Goal: Check status: Check status

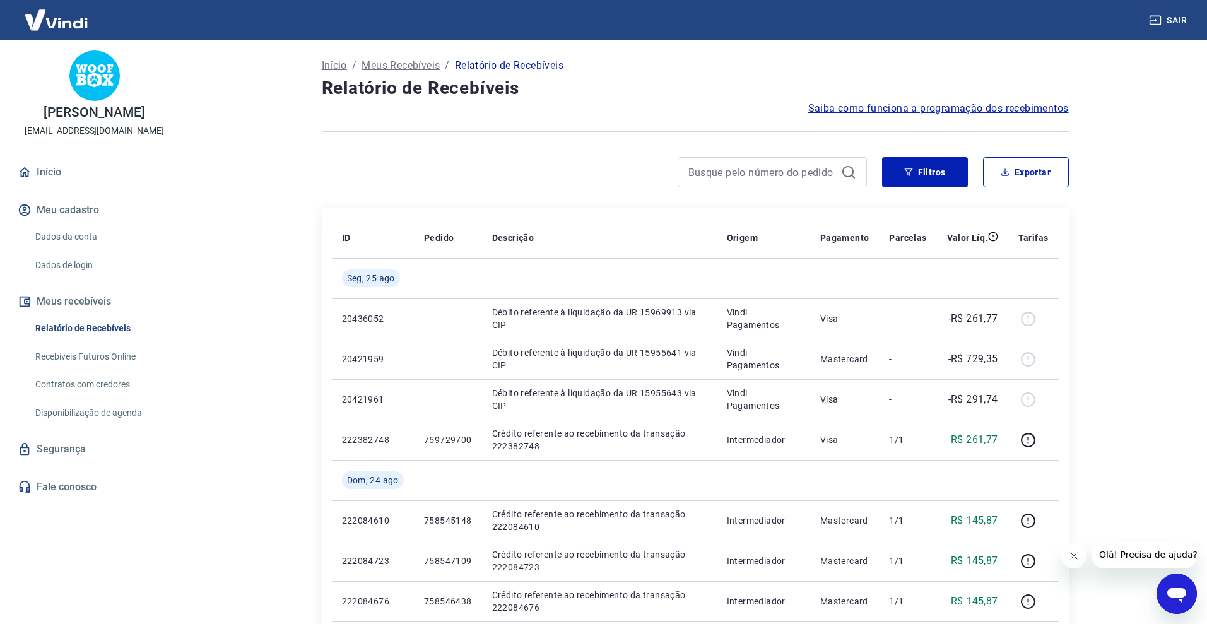
click at [119, 368] on link "Recebíveis Futuros Online" at bounding box center [101, 357] width 143 height 26
click at [76, 390] on link "Contratos com credores" at bounding box center [101, 385] width 143 height 26
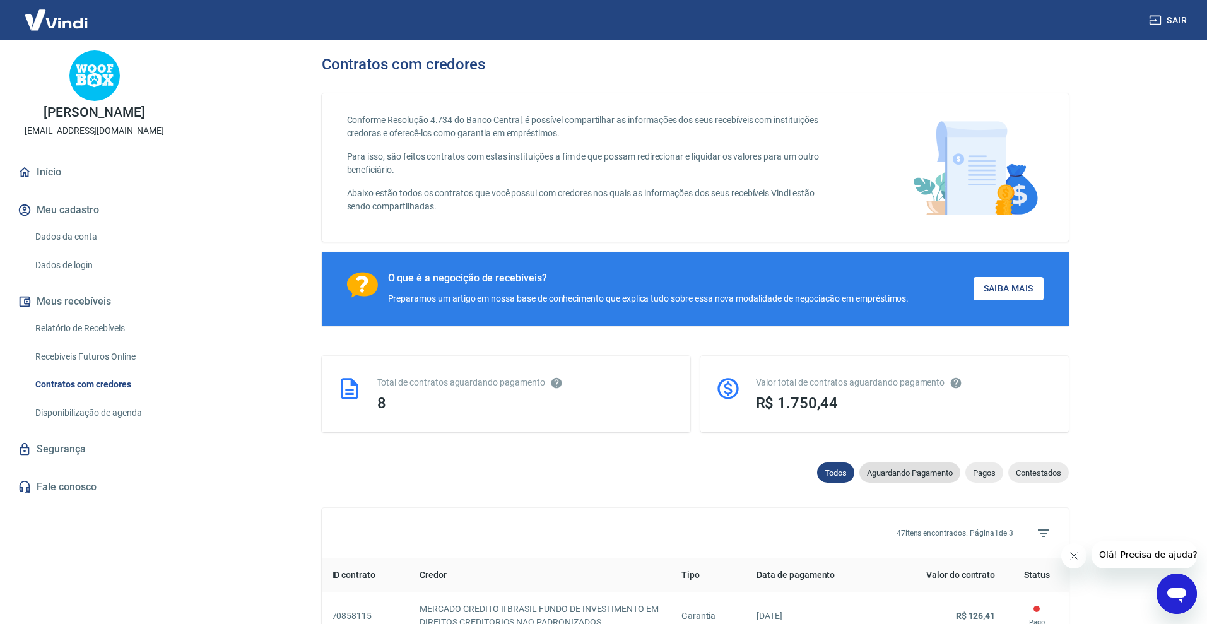
click at [894, 468] on span "Aguardando Pagamento" at bounding box center [910, 472] width 101 height 9
select select "waiting_payment"
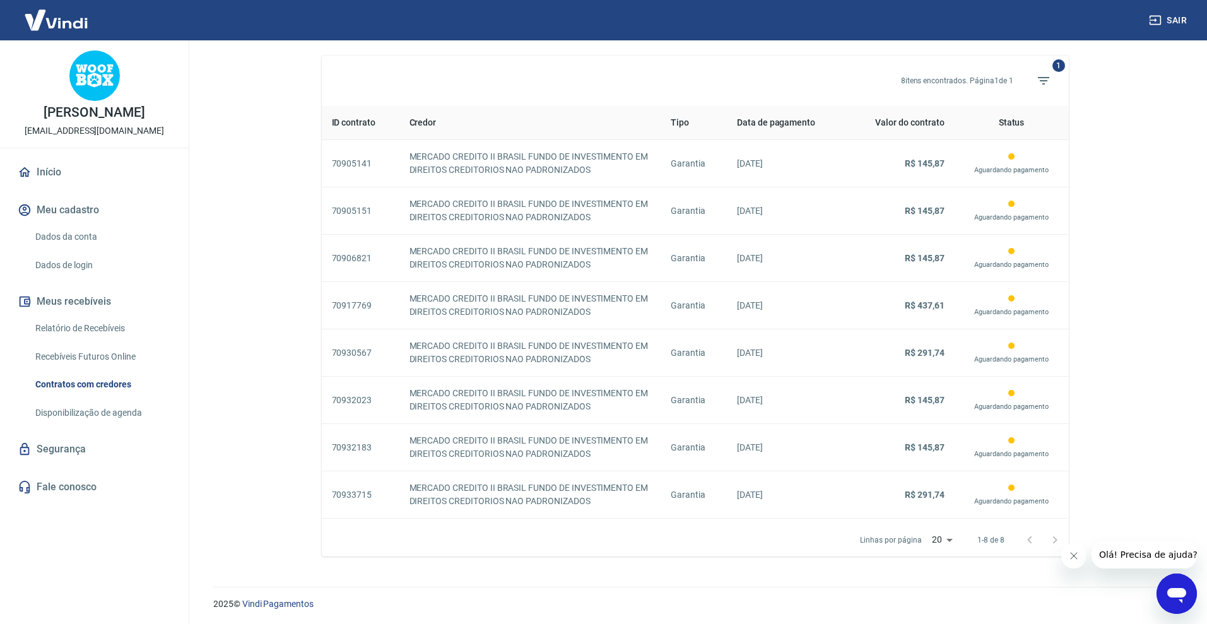
scroll to position [454, 0]
